Goal: Transaction & Acquisition: Subscribe to service/newsletter

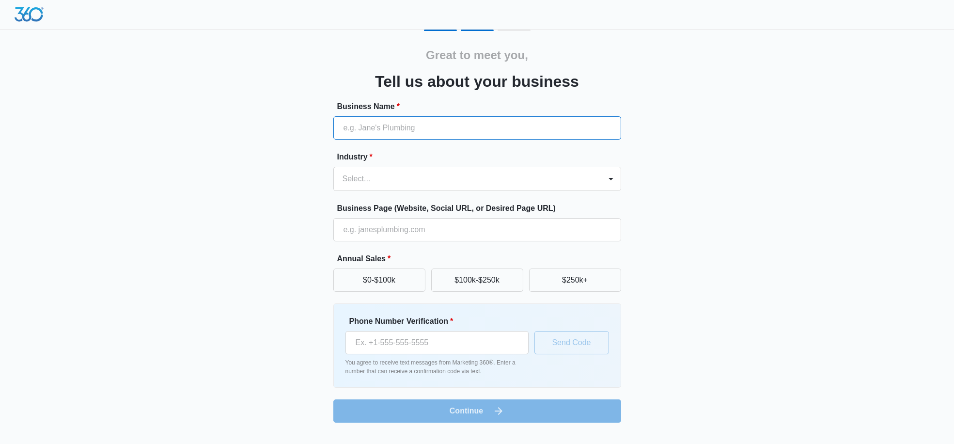
click at [350, 125] on input "Business Name *" at bounding box center [477, 127] width 288 height 23
type input "S"
type input "[PERSON_NAME] the Moving Man"
click at [469, 179] on div at bounding box center [465, 179] width 246 height 14
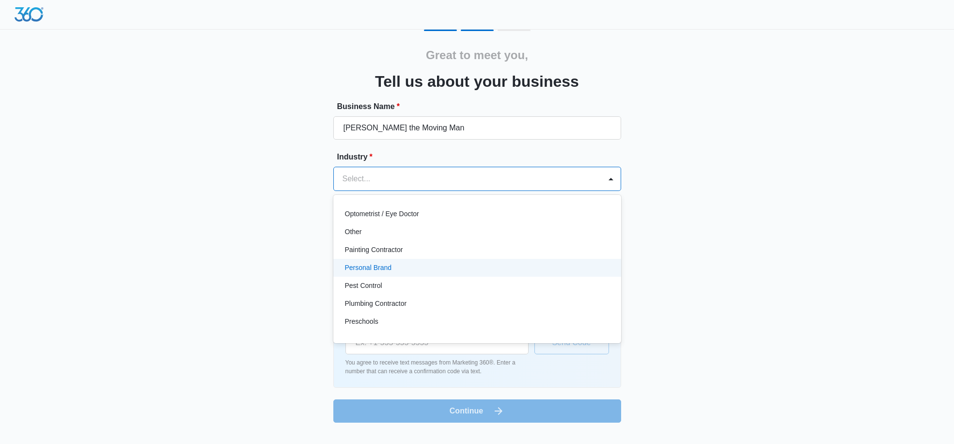
scroll to position [458, 0]
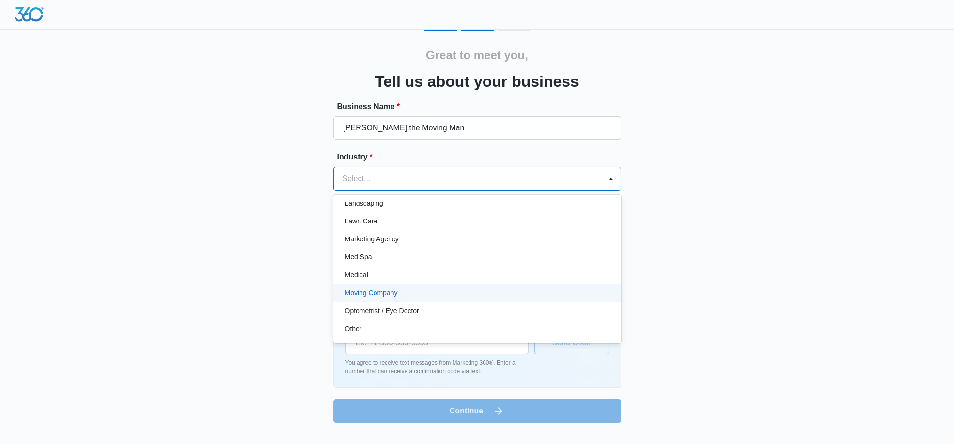
click at [397, 288] on div "Moving Company" at bounding box center [476, 293] width 263 height 10
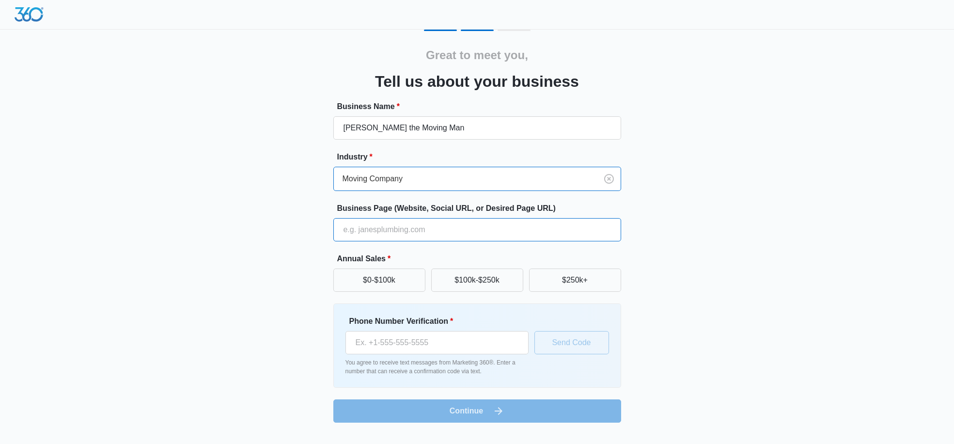
click at [402, 225] on input "Business Page (Website, Social URL, or Desired Page URL)" at bounding box center [477, 229] width 288 height 23
type input "https://danthemovingman.com/"
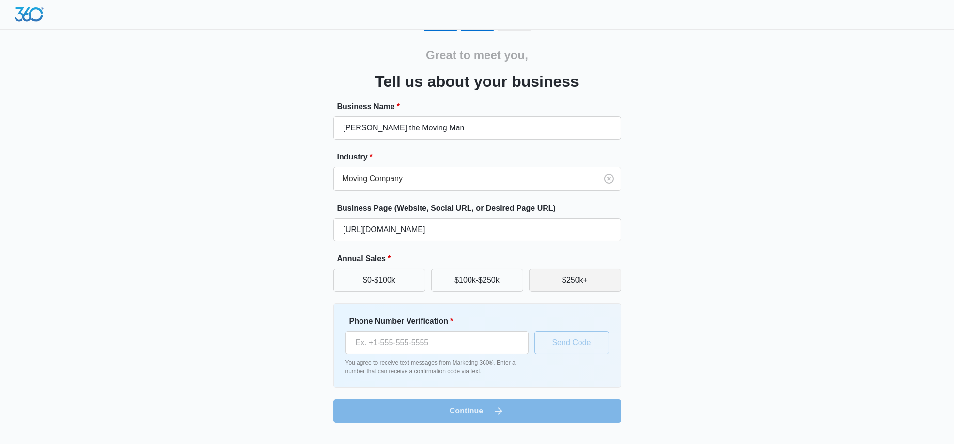
drag, startPoint x: 554, startPoint y: 275, endPoint x: 549, endPoint y: 279, distance: 5.8
click at [554, 276] on button "$250k+" at bounding box center [575, 279] width 92 height 23
drag, startPoint x: 424, startPoint y: 342, endPoint x: 316, endPoint y: 329, distance: 109.3
click at [422, 342] on input "Phone Number Verification *" at bounding box center [436, 342] width 183 height 23
click at [240, 239] on div "Great to meet you, Tell us about your business Business Name * Dan the Moving M…" at bounding box center [476, 226] width 581 height 393
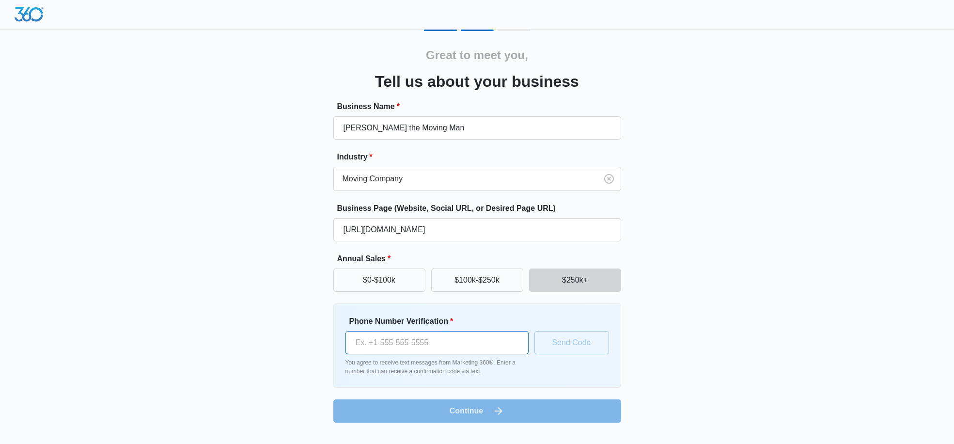
click at [400, 341] on input "Phone Number Verification *" at bounding box center [436, 342] width 183 height 23
paste input "(581) 317-1016"
type input "(581) 317-1016"
click at [560, 339] on button "Send Code" at bounding box center [571, 342] width 75 height 23
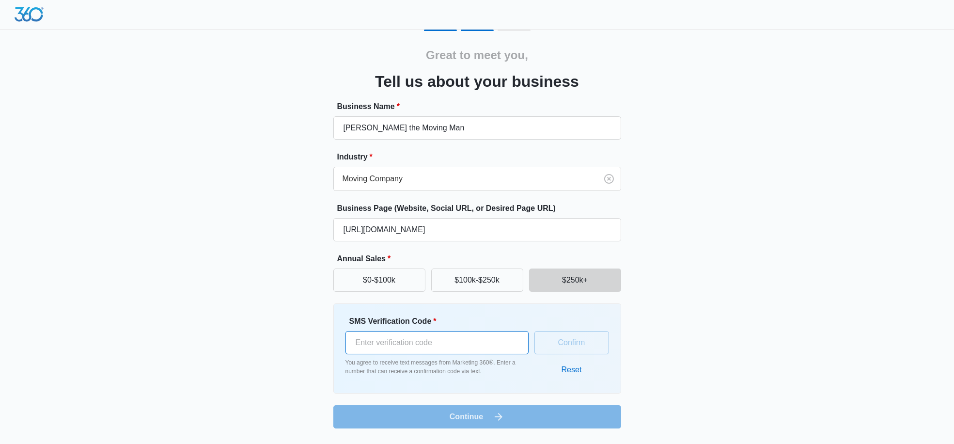
click at [425, 338] on input "SMS Verification Code *" at bounding box center [436, 342] width 183 height 23
paste input "774585"
type input "774585"
click at [577, 345] on button "Confirm" at bounding box center [571, 342] width 75 height 23
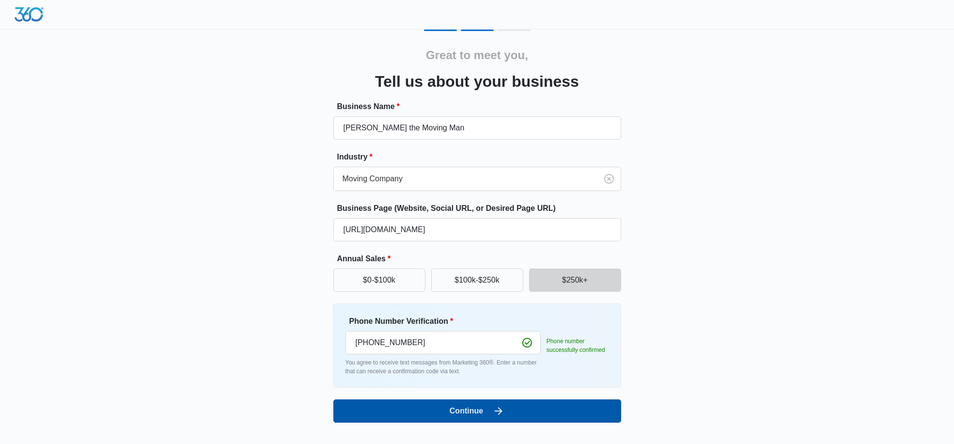
click at [489, 415] on button "Continue" at bounding box center [477, 410] width 288 height 23
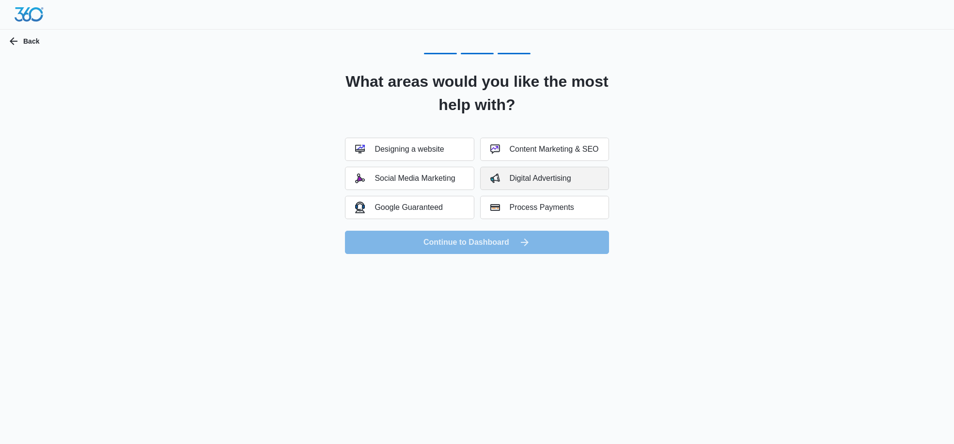
click at [521, 176] on div "Digital Advertising" at bounding box center [530, 178] width 81 height 10
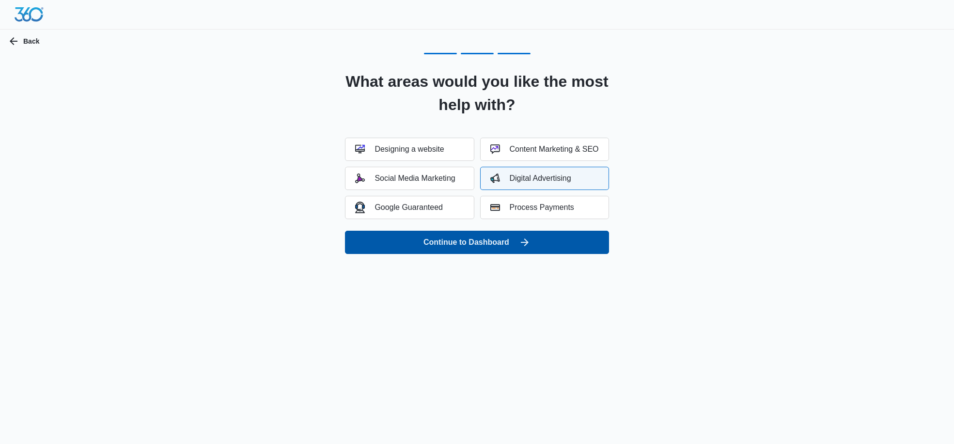
click at [468, 241] on button "Continue to Dashboard" at bounding box center [476, 242] width 263 height 23
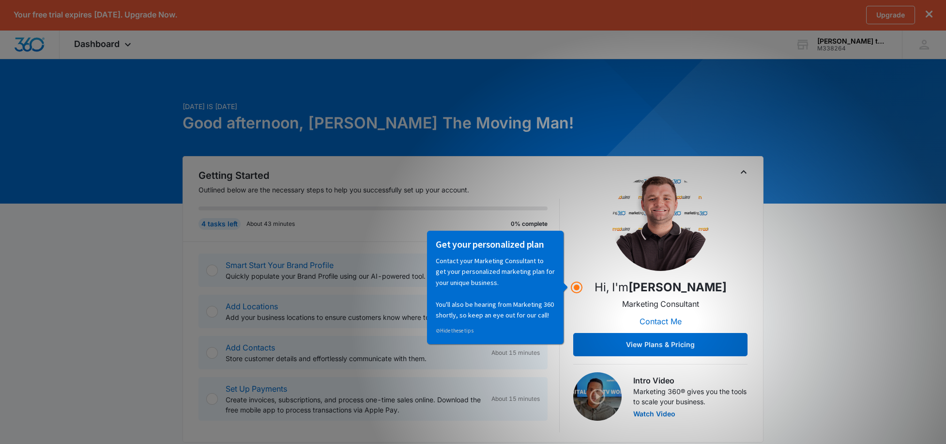
scroll to position [48, 0]
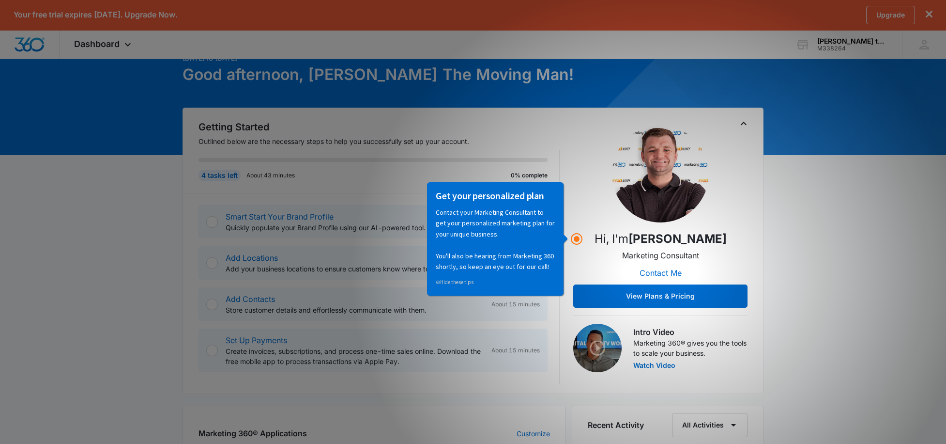
click at [134, 196] on div "[DATE] is [DATE] Good afternoon, [PERSON_NAME] The Moving Man! Getting Started …" at bounding box center [473, 441] width 946 height 839
click at [362, 245] on div "Smart Start Your Brand Profile Quickly populate your Brand Profile using our AI…" at bounding box center [379, 288] width 361 height 190
click at [229, 234] on div "Smart Start Your Brand Profile Quickly populate your Brand Profile using our AI…" at bounding box center [373, 221] width 349 height 33
click at [579, 242] on icon "Hotspot (open by clicking or pressing space/enter)" at bounding box center [577, 239] width 12 height 12
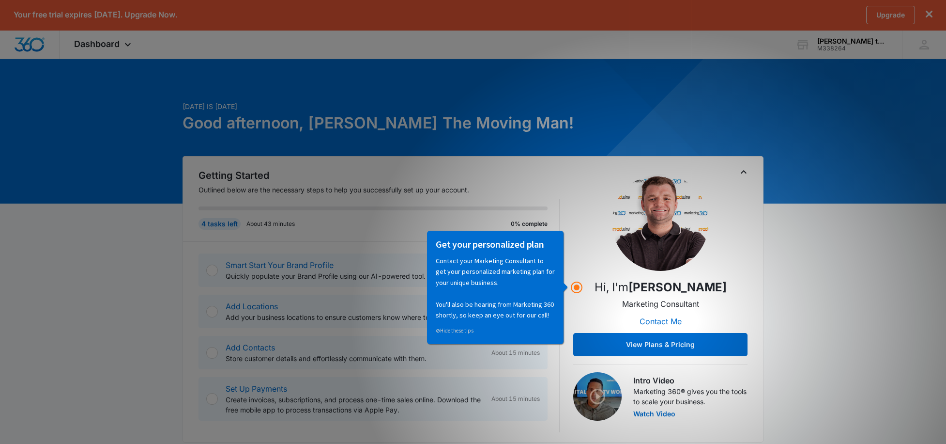
scroll to position [97, 0]
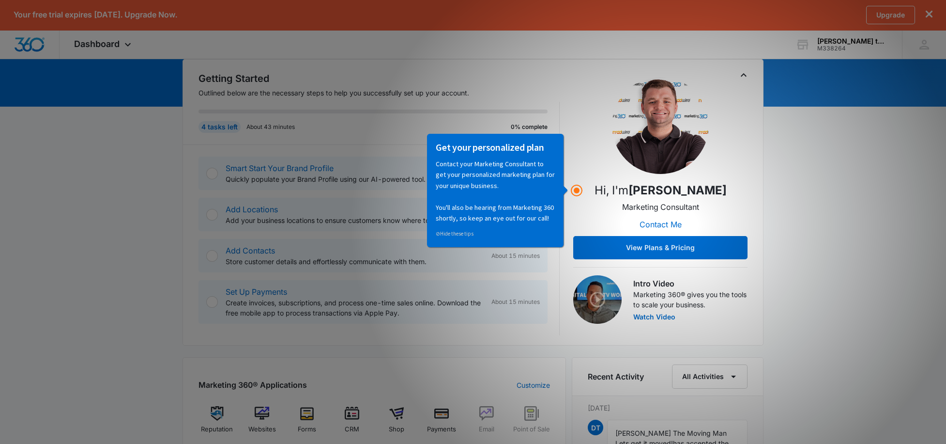
click at [500, 162] on p "Contact your Marketing Consultant to get your personalized marketing plan for y…" at bounding box center [495, 190] width 119 height 65
